Goal: Information Seeking & Learning: Learn about a topic

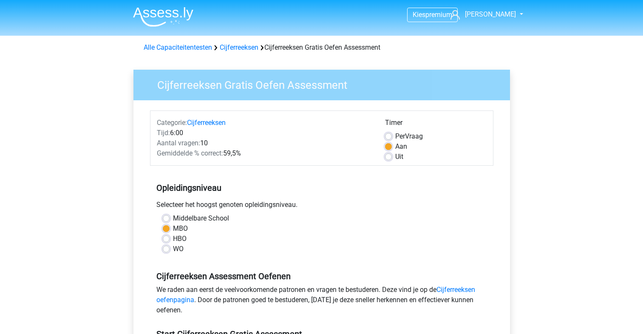
scroll to position [128, 0]
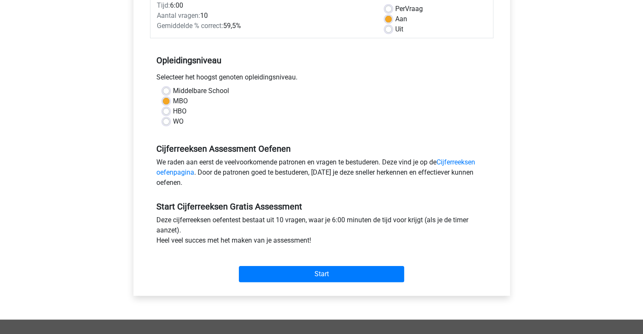
click at [499, 167] on div "Categorie: Cijferreeksen Tijd: 6:00 Aantal vragen: 10 Gemiddelde % correct: 59,…" at bounding box center [322, 134] width 364 height 323
click at [457, 162] on link "Cijferreeksen oefenpagina" at bounding box center [315, 167] width 319 height 18
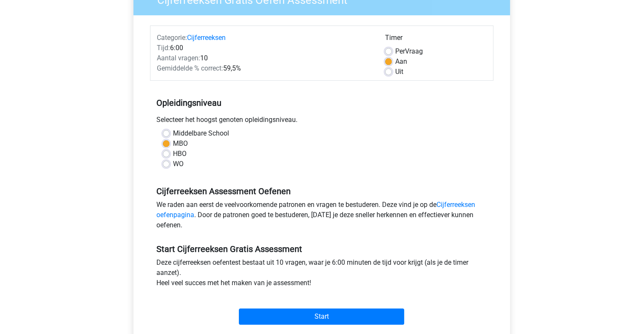
click at [395, 71] on label "Uit" at bounding box center [399, 72] width 8 height 10
click at [386, 71] on input "Uit" at bounding box center [388, 71] width 7 height 9
radio input "true"
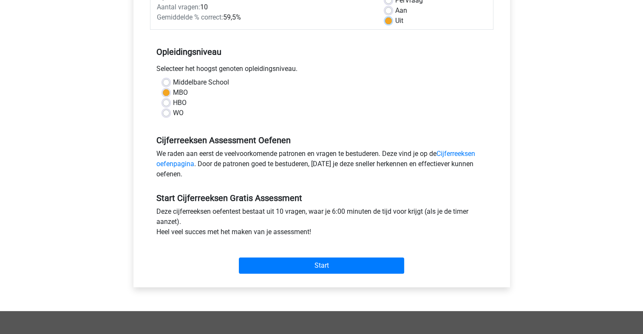
scroll to position [255, 0]
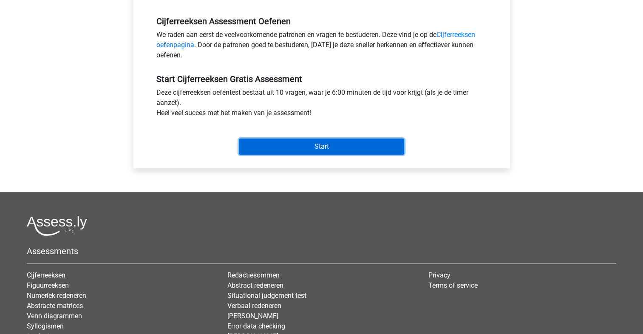
click at [339, 142] on input "Start" at bounding box center [321, 147] width 165 height 16
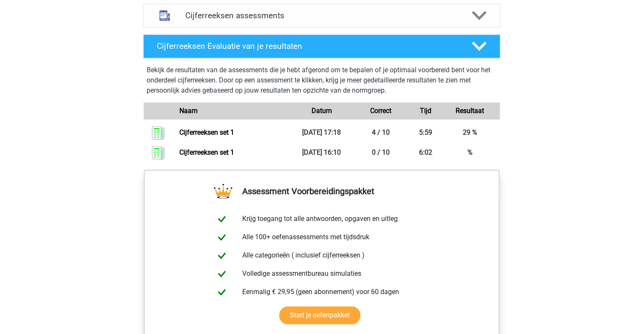
scroll to position [537, 0]
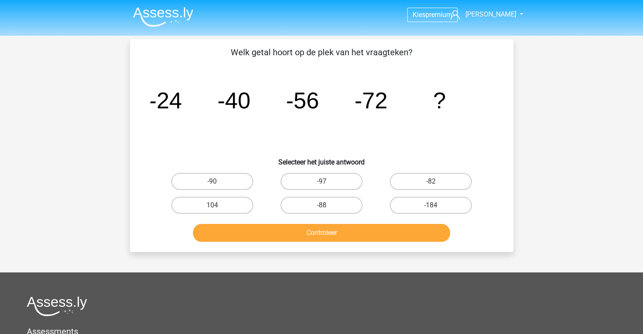
drag, startPoint x: 337, startPoint y: 208, endPoint x: 329, endPoint y: 239, distance: 32.1
click at [337, 208] on label "-88" at bounding box center [322, 205] width 82 height 17
click at [327, 208] on input "-88" at bounding box center [324, 208] width 6 height 6
radio input "true"
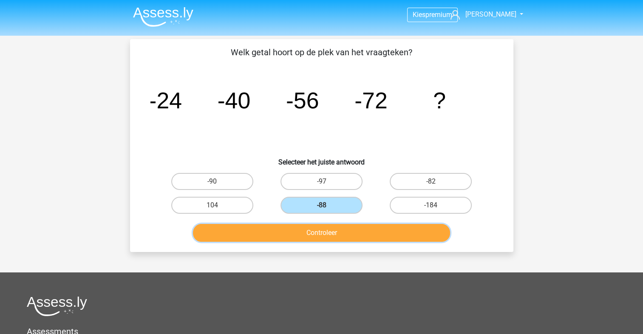
click at [333, 234] on button "Controleer" at bounding box center [321, 233] width 257 height 18
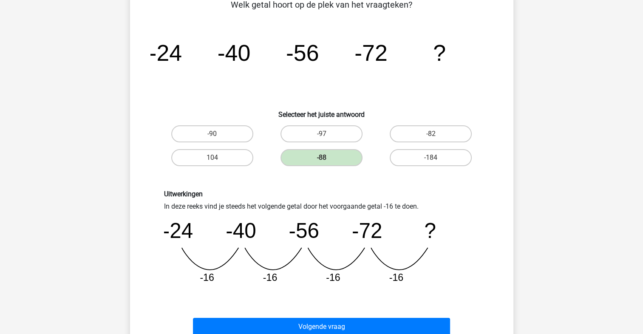
scroll to position [128, 0]
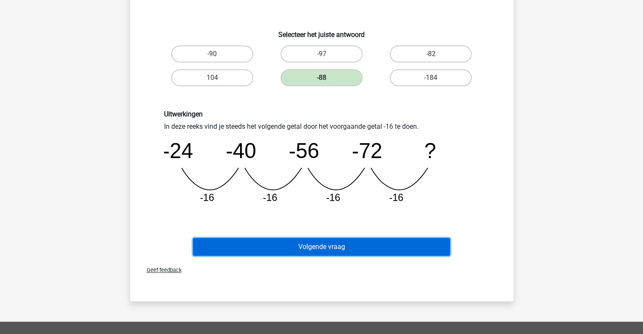
click at [349, 246] on button "Volgende vraag" at bounding box center [321, 247] width 257 height 18
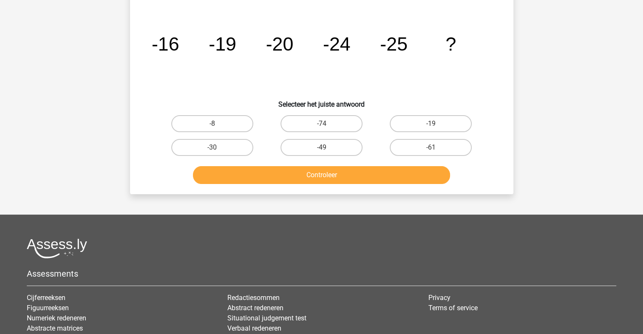
scroll to position [39, 0]
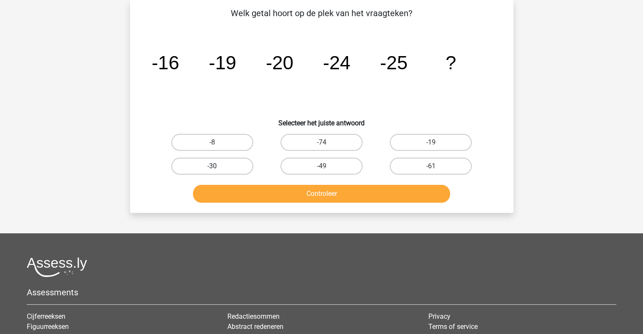
click at [192, 173] on label "-30" at bounding box center [212, 166] width 82 height 17
click at [212, 172] on input "-30" at bounding box center [215, 169] width 6 height 6
radio input "true"
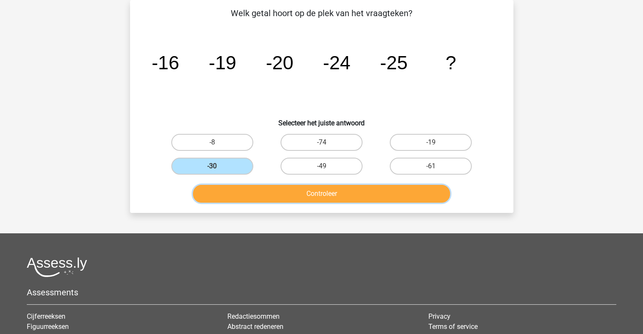
click at [262, 193] on button "Controleer" at bounding box center [321, 194] width 257 height 18
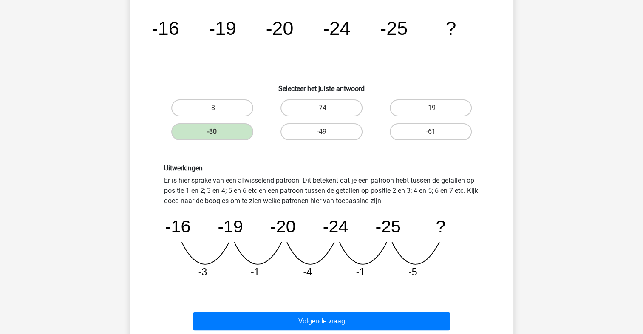
scroll to position [124, 0]
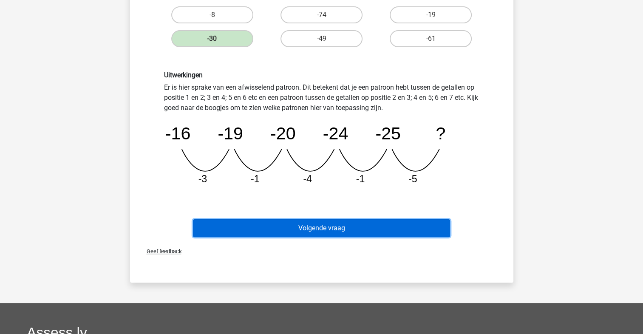
click at [383, 234] on button "Volgende vraag" at bounding box center [321, 228] width 257 height 18
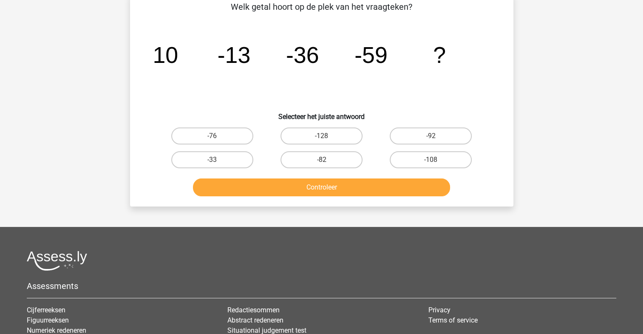
scroll to position [39, 0]
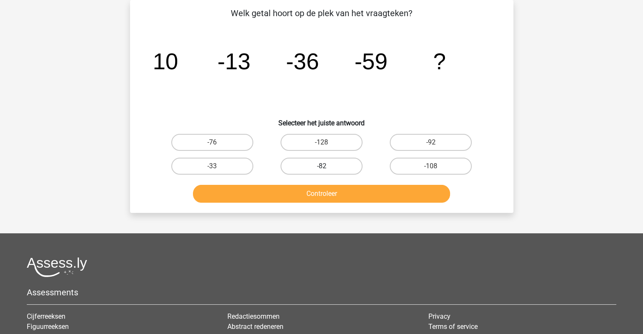
click at [314, 165] on label "-82" at bounding box center [322, 166] width 82 height 17
click at [321, 166] on input "-82" at bounding box center [324, 169] width 6 height 6
radio input "true"
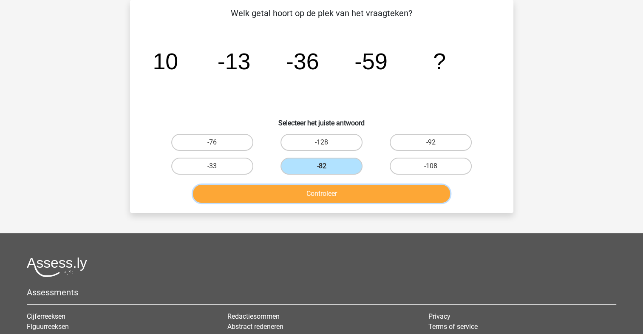
click at [306, 194] on button "Controleer" at bounding box center [321, 194] width 257 height 18
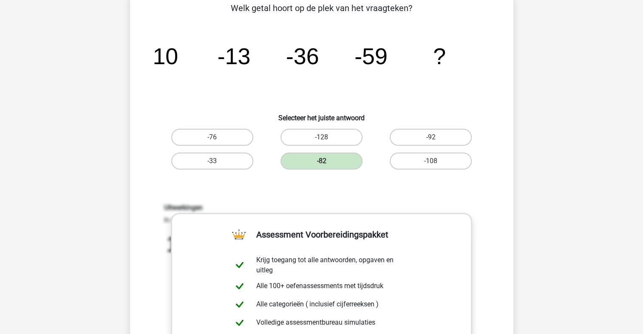
scroll to position [0, 0]
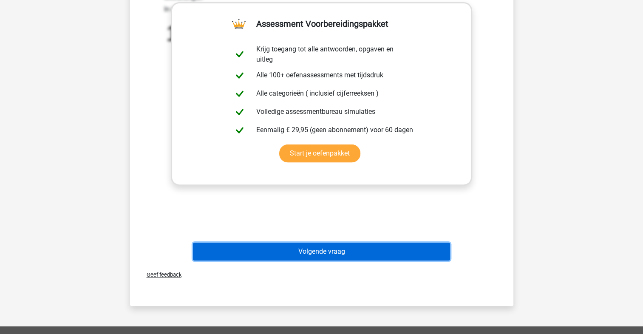
click at [332, 244] on button "Volgende vraag" at bounding box center [321, 252] width 257 height 18
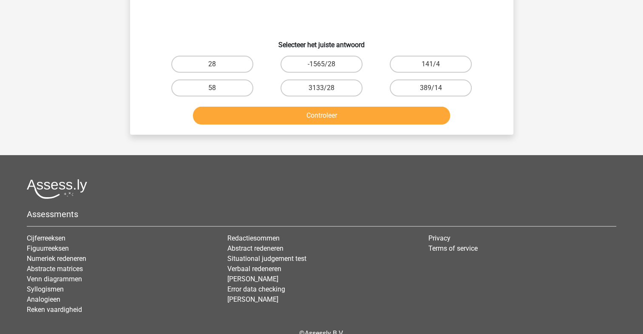
scroll to position [39, 0]
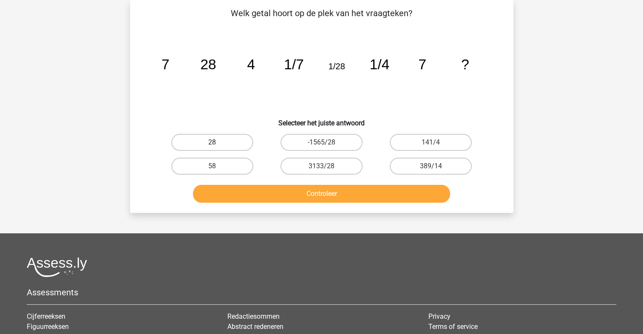
click at [203, 139] on label "28" at bounding box center [212, 142] width 82 height 17
click at [212, 142] on input "28" at bounding box center [215, 145] width 6 height 6
radio input "true"
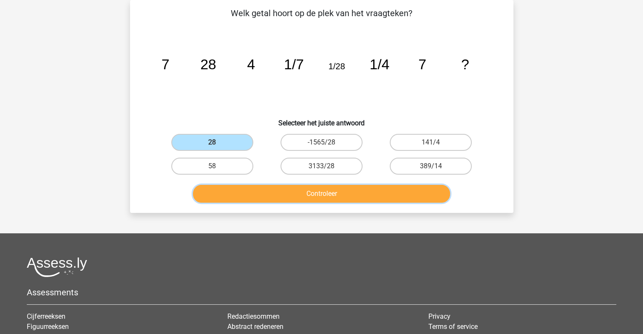
click at [253, 189] on button "Controleer" at bounding box center [321, 194] width 257 height 18
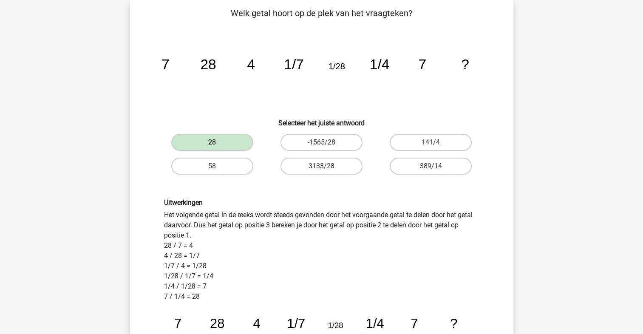
click at [204, 108] on icon "image/svg+xml 7 28 4 1/7 1/28 1/4 7 ?" at bounding box center [321, 69] width 343 height 86
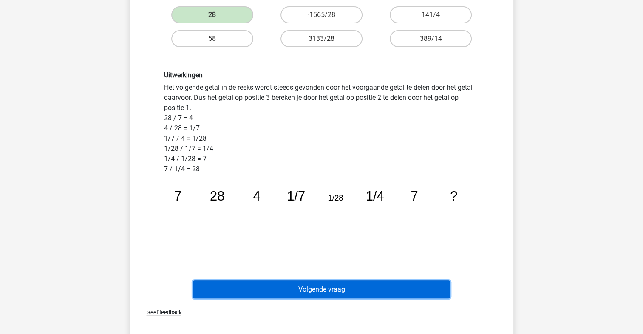
click at [426, 287] on button "Volgende vraag" at bounding box center [321, 290] width 257 height 18
